Goal: Transaction & Acquisition: Obtain resource

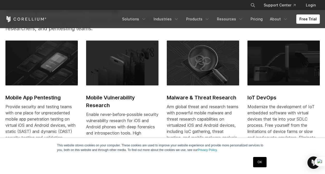
scroll to position [181, 0]
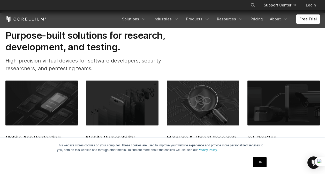
click at [305, 17] on link "Free Trial" at bounding box center [308, 18] width 24 height 9
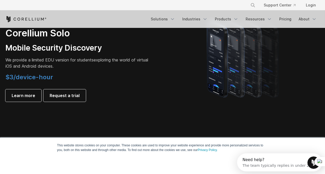
scroll to position [362, 0]
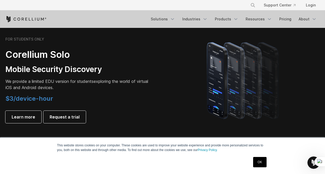
click at [312, 7] on link "Login" at bounding box center [310, 5] width 18 height 9
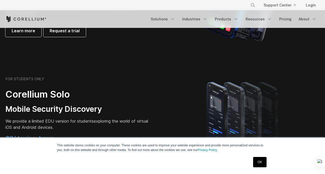
scroll to position [284, 0]
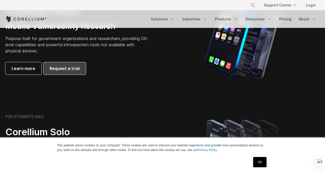
click at [61, 71] on span "Request a trial" at bounding box center [65, 68] width 30 height 6
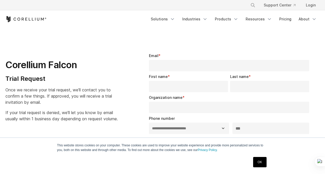
select select "**"
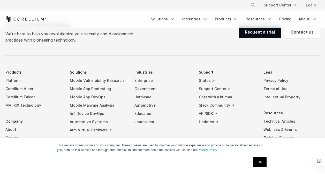
scroll to position [363, 0]
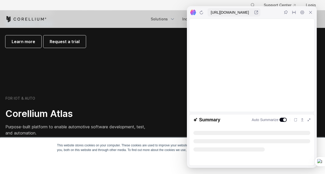
scroll to position [465, 0]
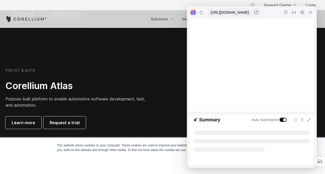
select select "**"
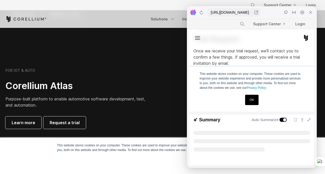
scroll to position [52, 0]
click at [255, 103] on link "OK" at bounding box center [251, 100] width 13 height 10
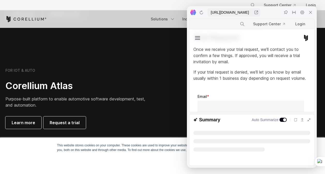
drag, startPoint x: 166, startPoint y: 87, endPoint x: 0, endPoint y: 74, distance: 166.3
click at [166, 87] on div at bounding box center [243, 98] width 162 height 103
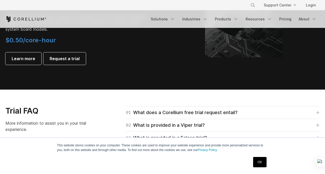
scroll to position [620, 0]
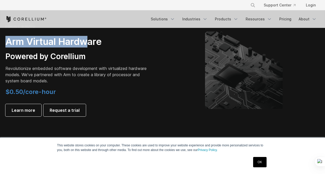
drag, startPoint x: 7, startPoint y: 45, endPoint x: 90, endPoint y: 43, distance: 83.0
click at [90, 42] on h2 "Arm Virtual Hardware" at bounding box center [77, 42] width 145 height 12
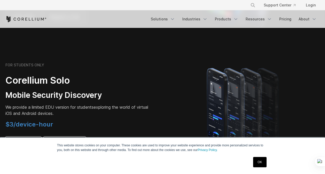
scroll to position [362, 0]
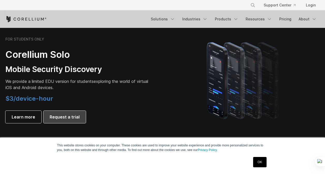
click at [68, 121] on link "Request a trial" at bounding box center [64, 117] width 42 height 12
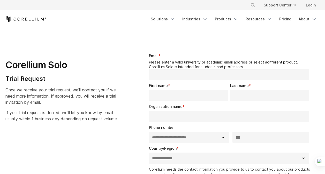
select select "**"
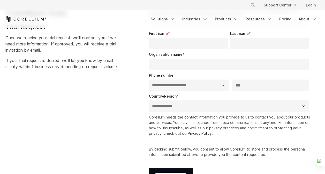
scroll to position [52, 0]
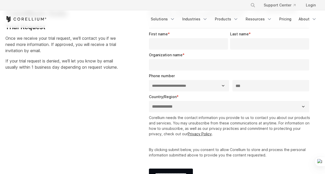
click at [318, 0] on div "× Search our site... Support Center Login" at bounding box center [162, 5] width 325 height 10
click at [315, 4] on link "Login" at bounding box center [310, 5] width 18 height 9
